Goal: Task Accomplishment & Management: Manage account settings

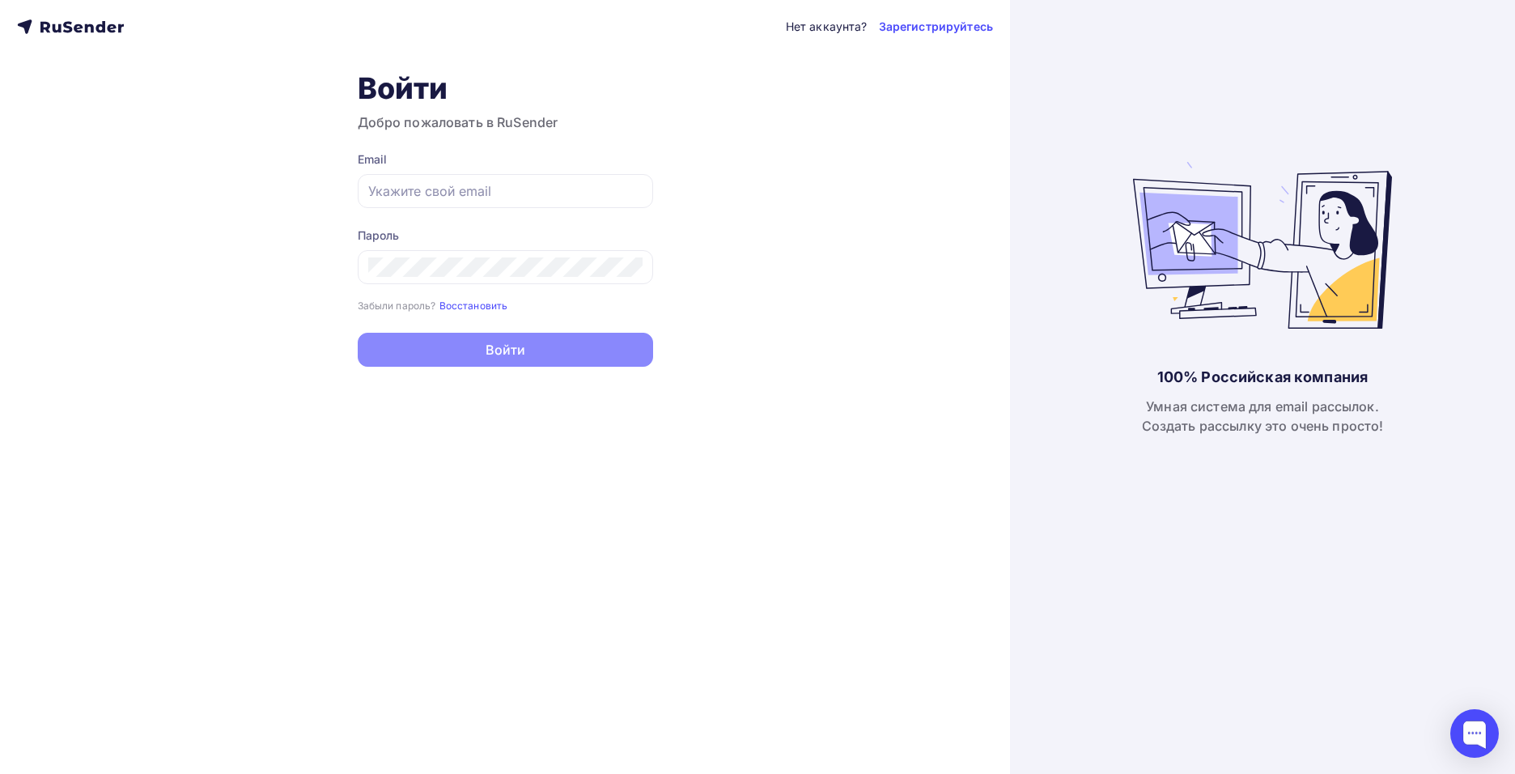
type input "[EMAIL_ADDRESS][DOMAIN_NAME]"
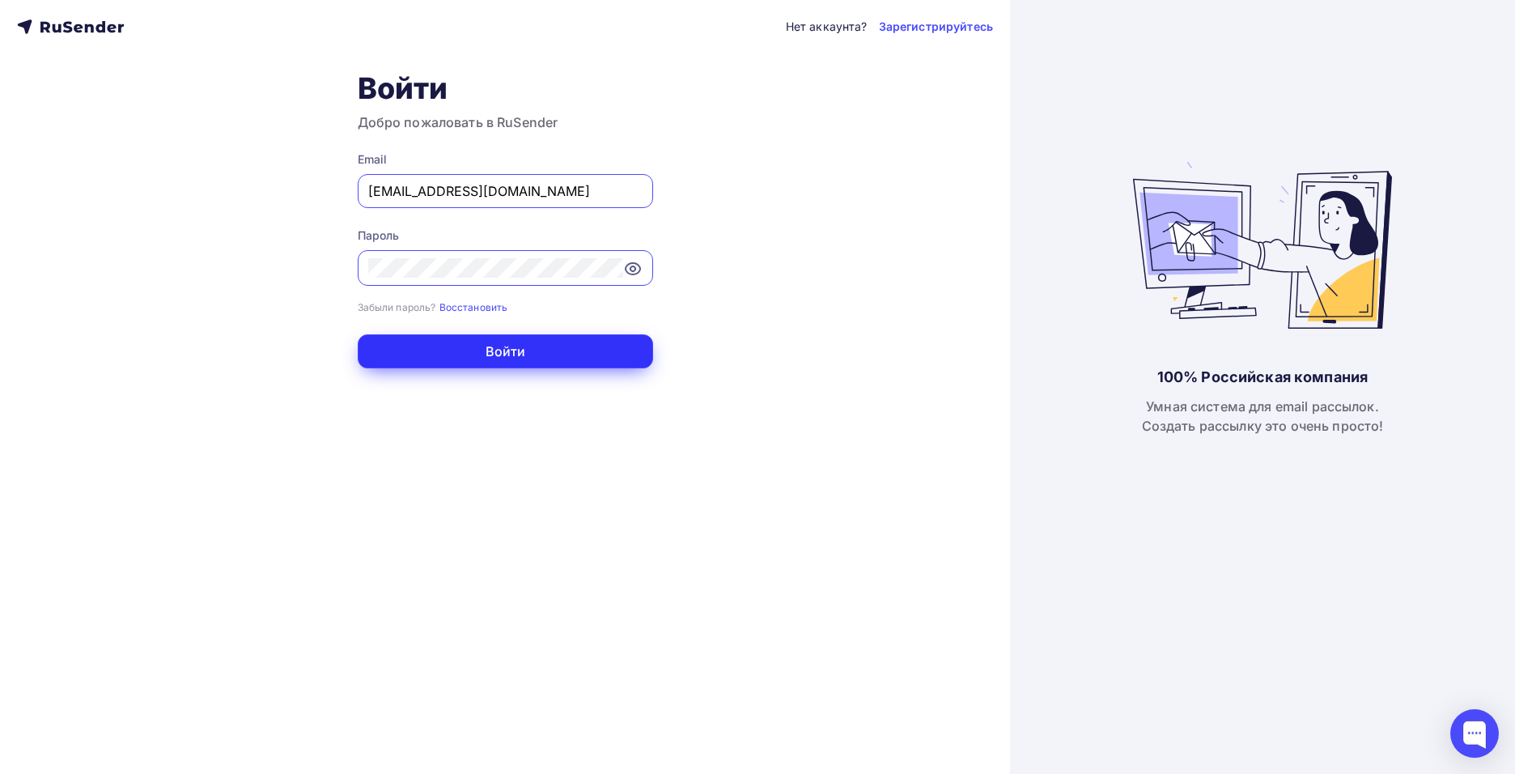
click at [599, 352] on button "Войти" at bounding box center [505, 351] width 295 height 34
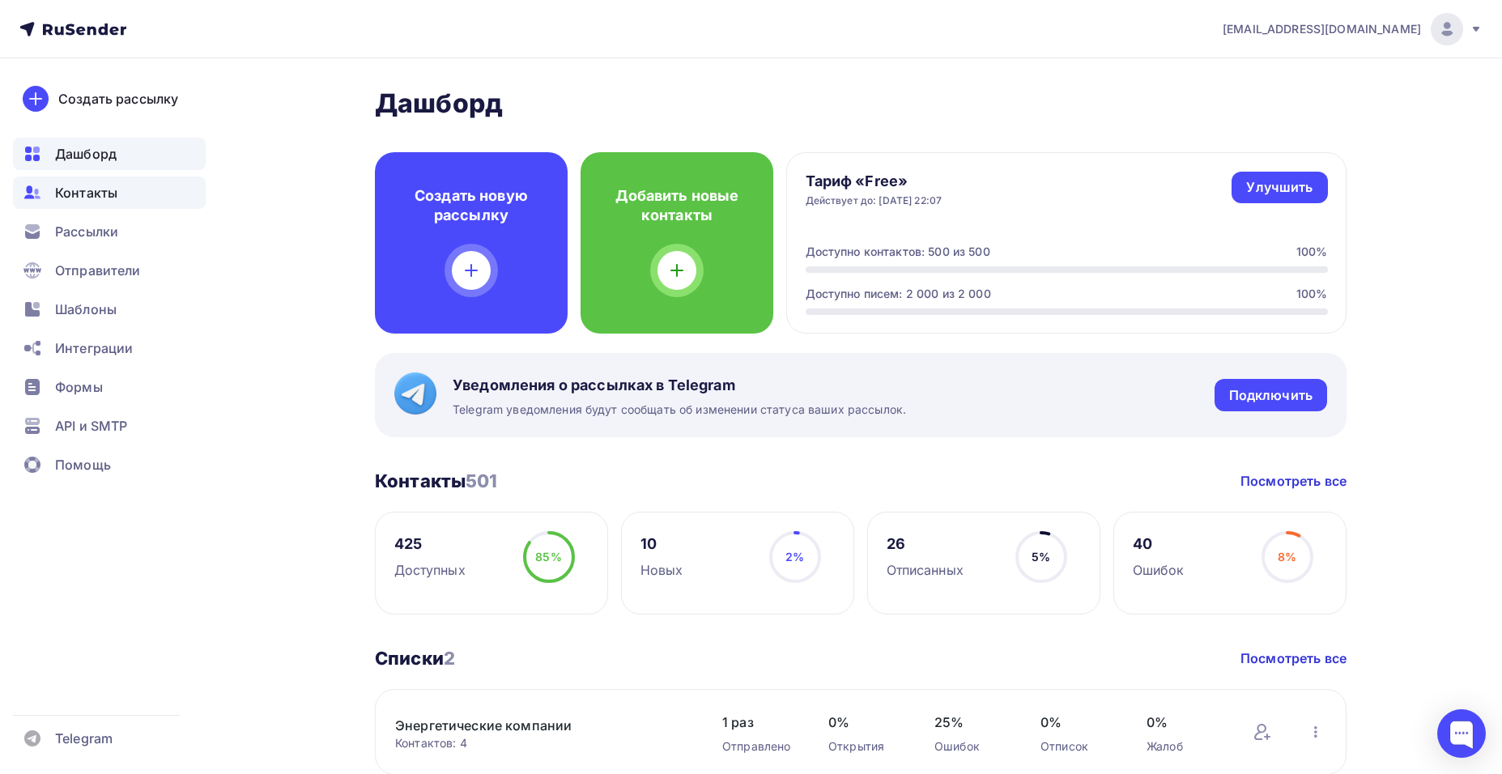
click at [53, 204] on div "Контакты" at bounding box center [109, 192] width 193 height 32
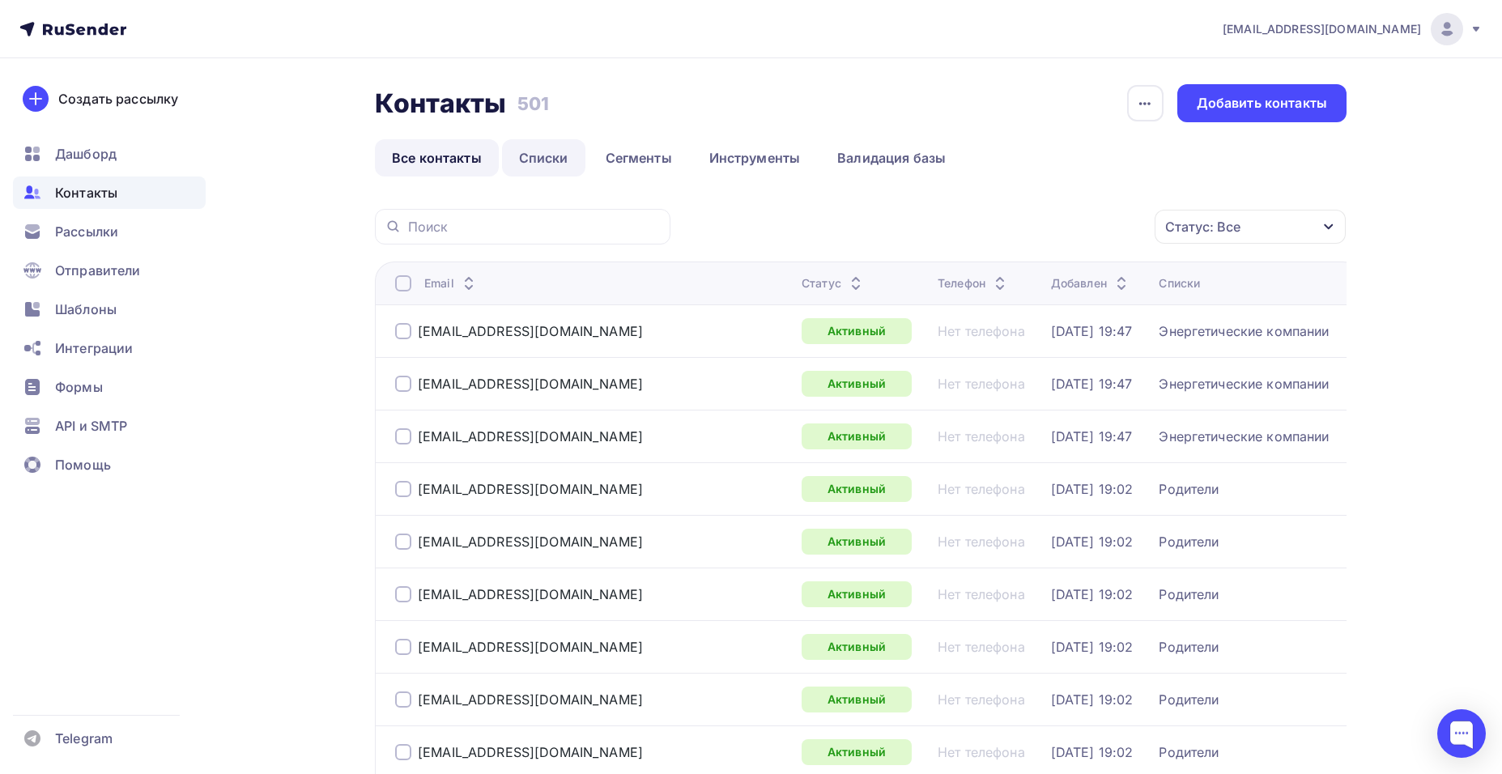
click at [546, 160] on link "Списки" at bounding box center [543, 157] width 83 height 37
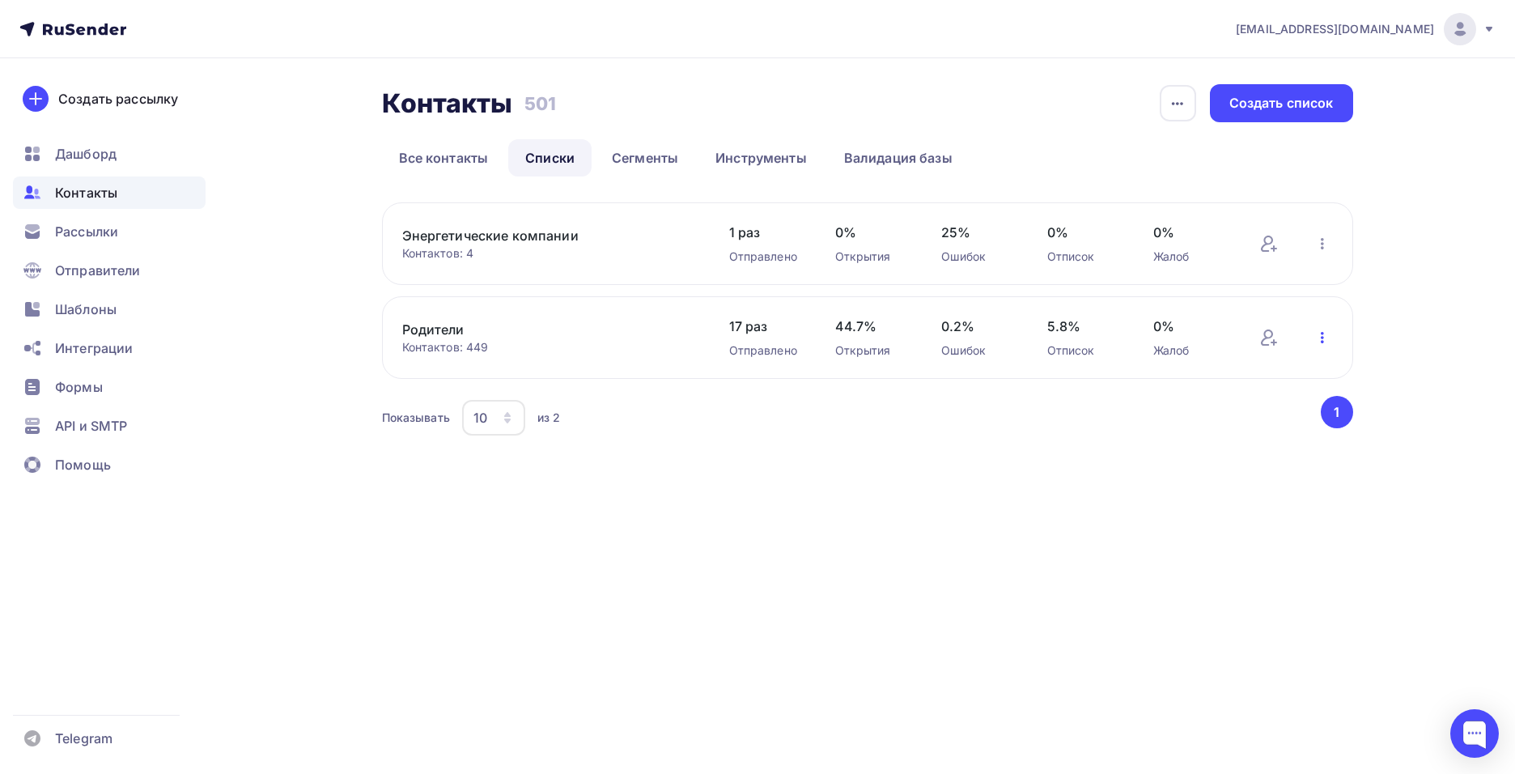
click at [1324, 333] on icon "button" at bounding box center [1322, 337] width 19 height 19
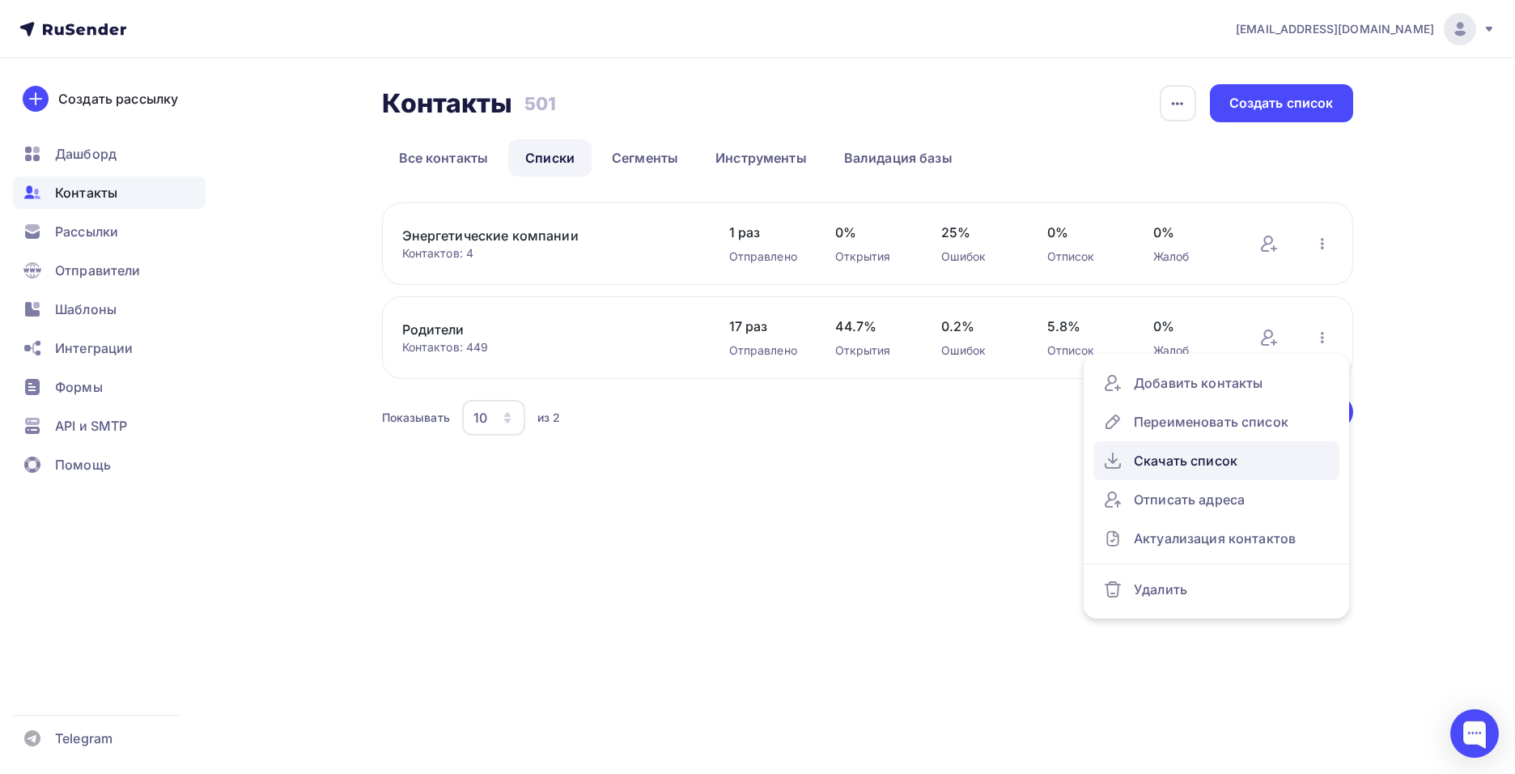
click at [1241, 450] on div "Скачать список" at bounding box center [1216, 461] width 227 height 26
